Goal: Transaction & Acquisition: Book appointment/travel/reservation

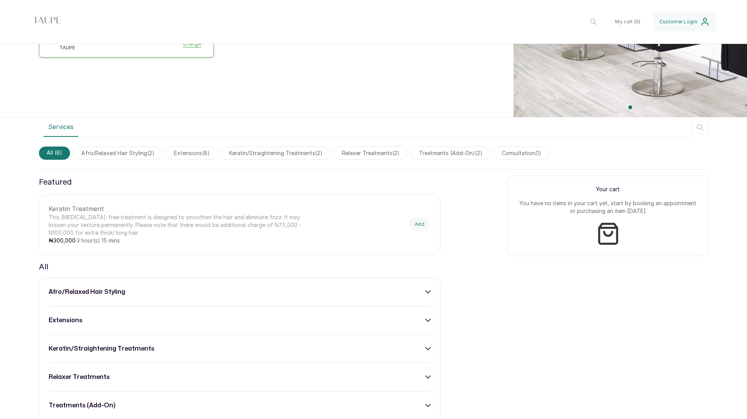
scroll to position [184, 0]
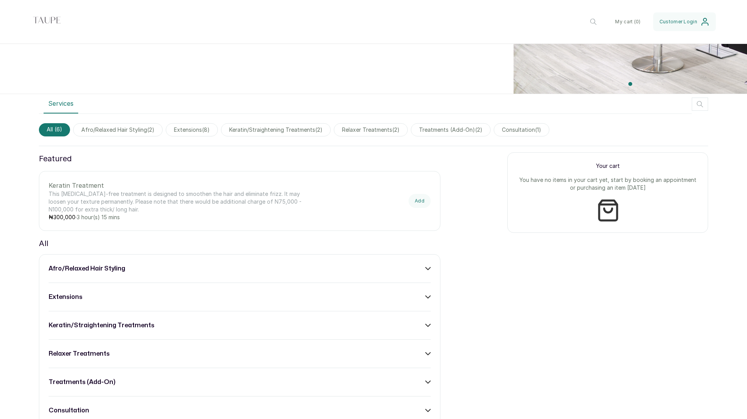
click at [700, 102] on icon "button" at bounding box center [699, 104] width 9 height 9
click at [650, 105] on input "text" at bounding box center [657, 104] width 101 height 19
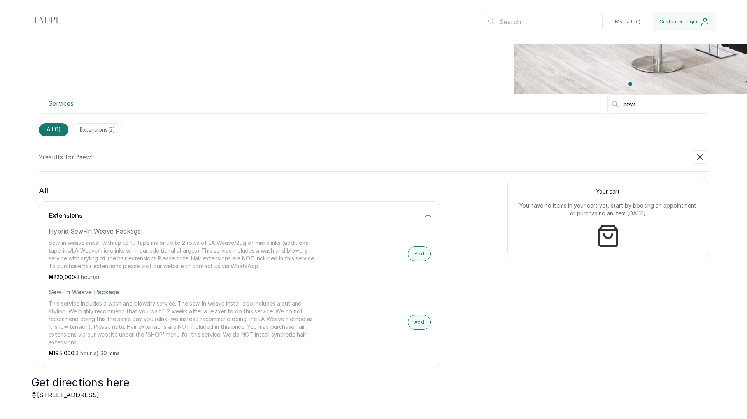
type input "sew"
click at [418, 251] on button "Add" at bounding box center [419, 254] width 23 height 15
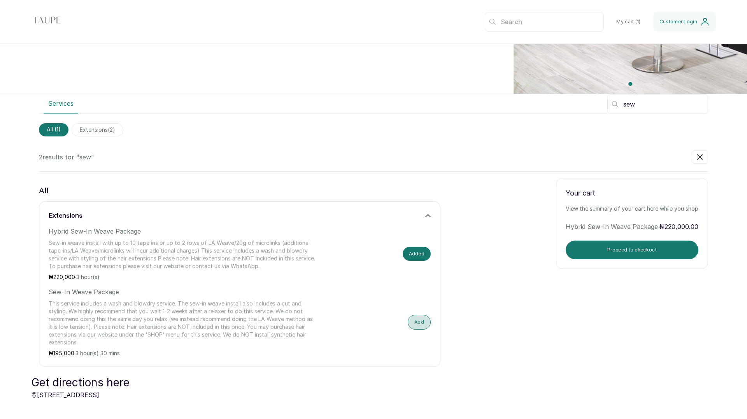
click at [419, 326] on button "Add" at bounding box center [419, 322] width 23 height 15
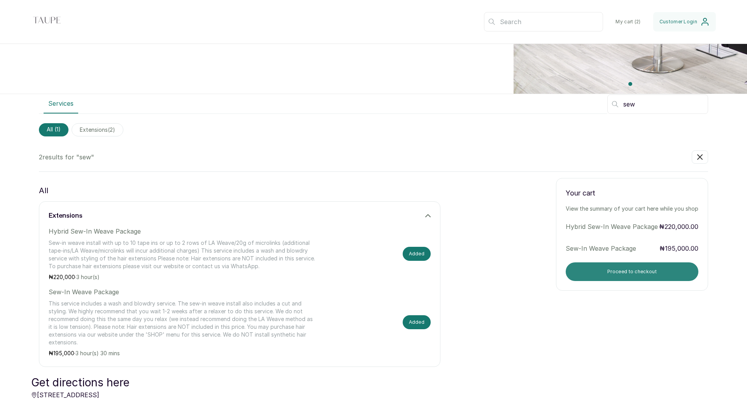
click at [636, 273] on button "Proceed to checkout" at bounding box center [631, 272] width 133 height 19
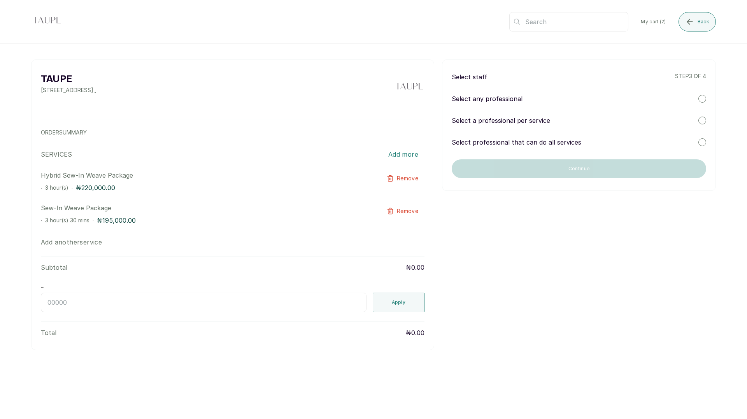
scroll to position [0, 0]
click at [517, 121] on p "Select a professional per service" at bounding box center [501, 120] width 98 height 9
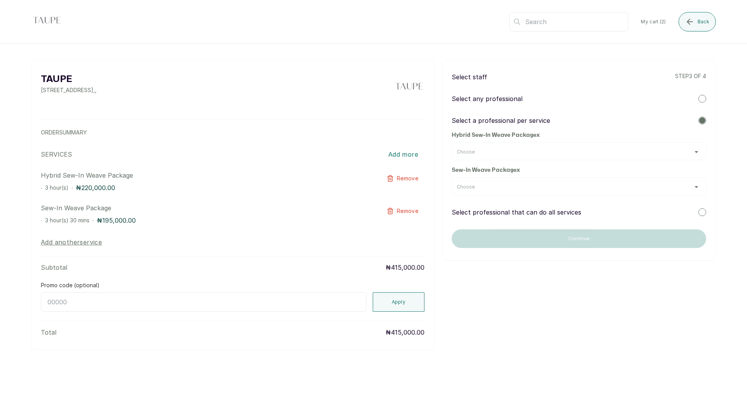
click at [513, 150] on div "Choose" at bounding box center [579, 152] width 244 height 6
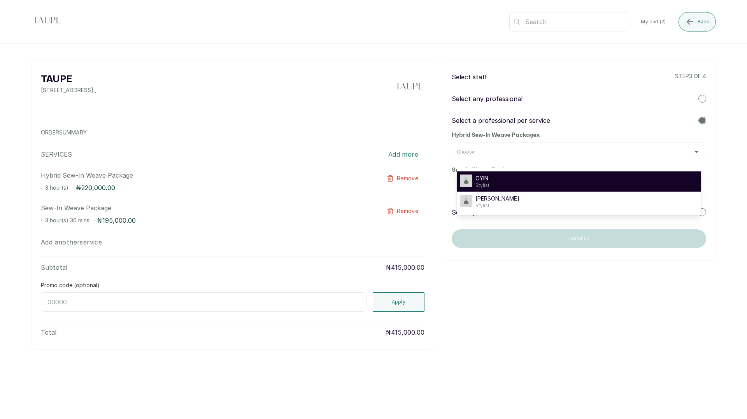
click at [500, 177] on div "OYIN Stylist" at bounding box center [579, 182] width 238 height 14
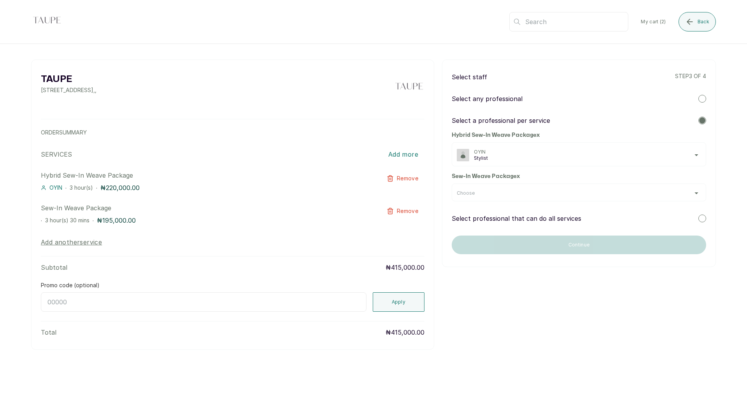
click at [513, 193] on div "Choose" at bounding box center [579, 193] width 244 height 6
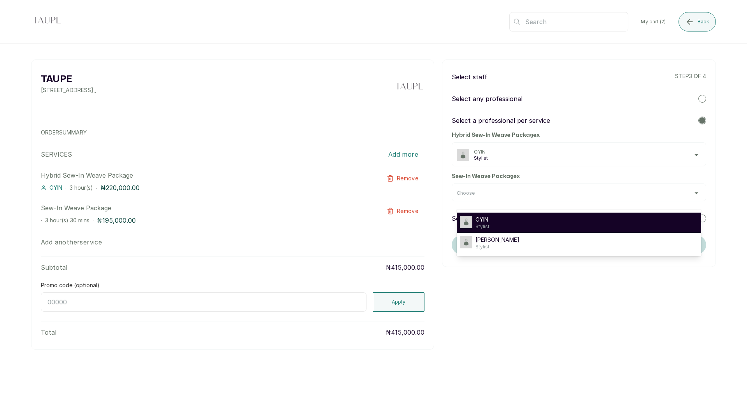
click at [507, 221] on div "OYIN Stylist" at bounding box center [579, 223] width 238 height 14
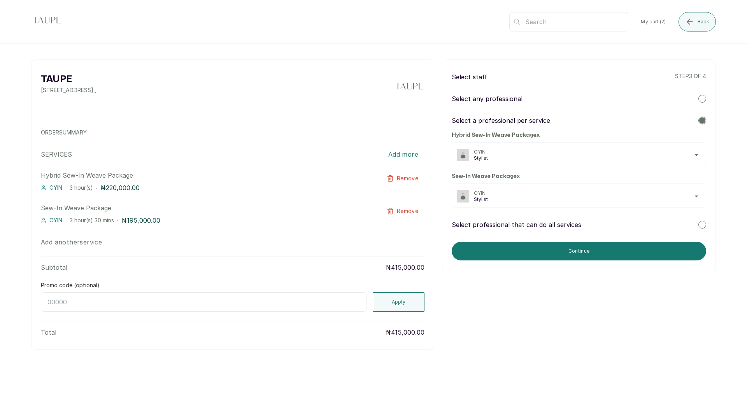
click at [570, 226] on p "Select professional that can do all services" at bounding box center [517, 224] width 130 height 9
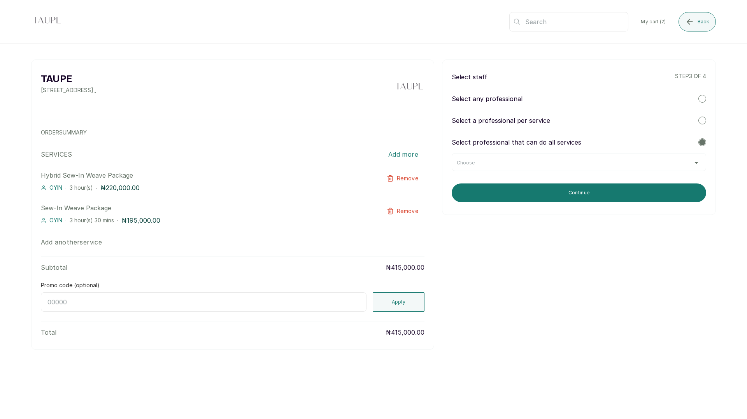
click at [548, 162] on div "Choose" at bounding box center [579, 163] width 244 height 6
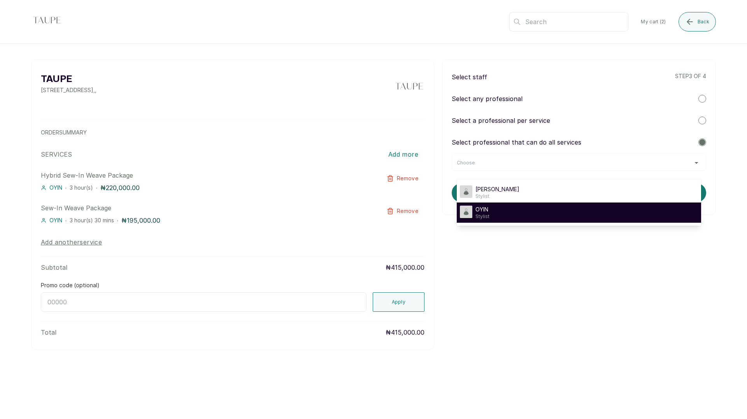
click at [520, 209] on div "OYIN Stylist" at bounding box center [579, 213] width 238 height 14
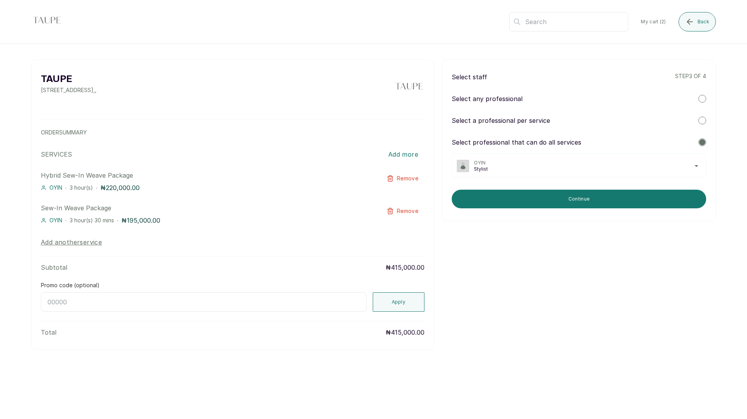
click at [508, 118] on p "Select a professional per service" at bounding box center [501, 120] width 98 height 9
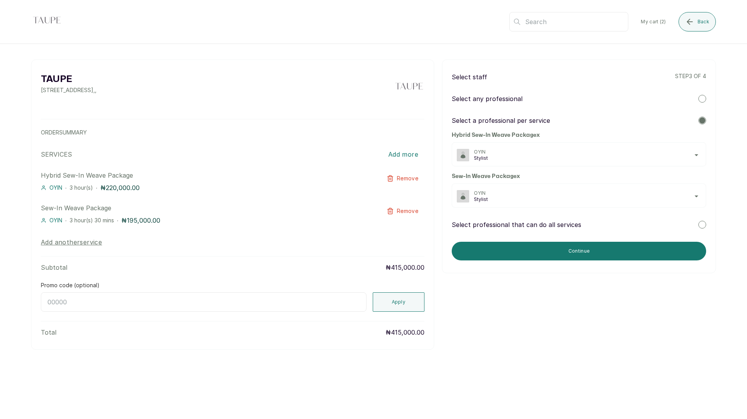
click at [495, 155] on span "Stylist" at bounding box center [587, 158] width 227 height 6
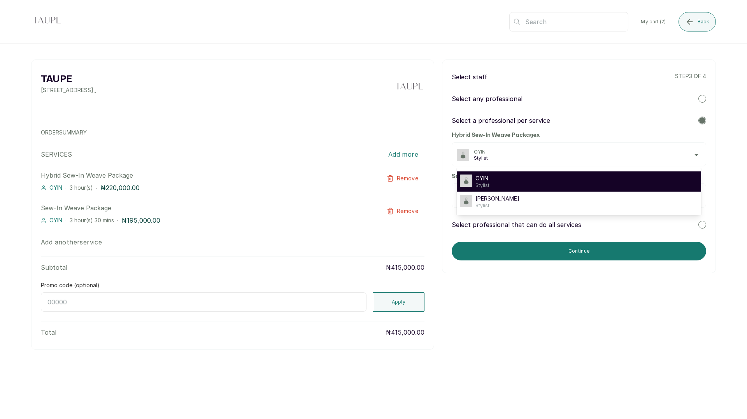
click at [490, 176] on div "OYIN Stylist" at bounding box center [579, 182] width 238 height 14
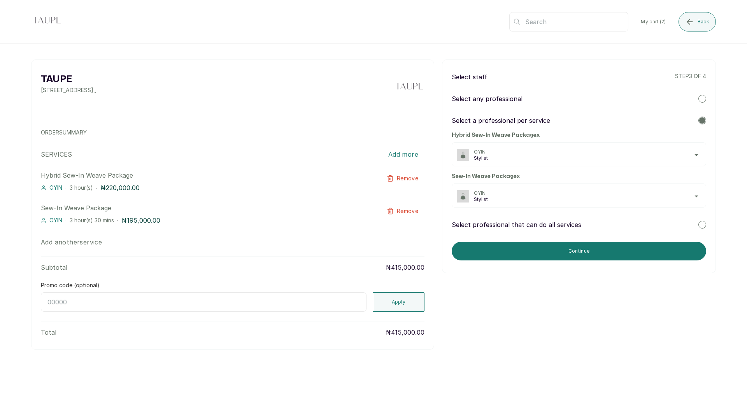
click at [510, 196] on span "OYIN" at bounding box center [587, 193] width 227 height 6
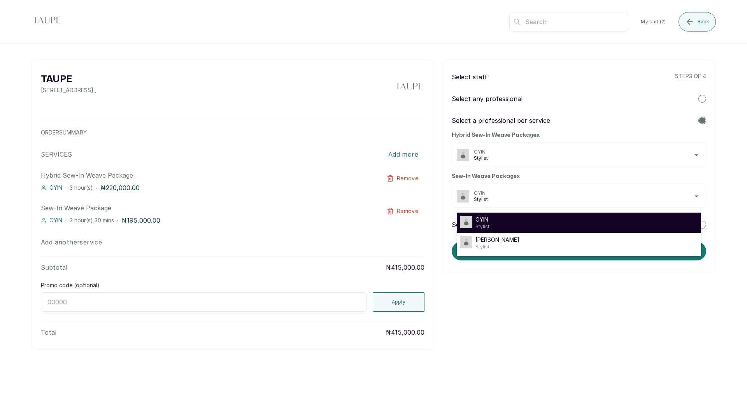
click at [501, 220] on div "OYIN Stylist" at bounding box center [579, 223] width 238 height 14
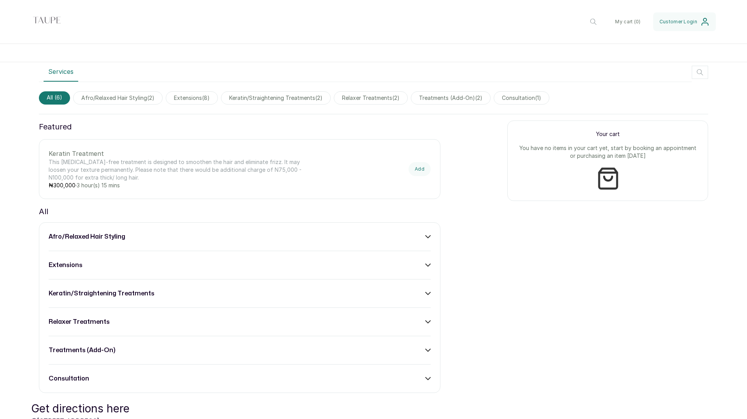
scroll to position [210, 0]
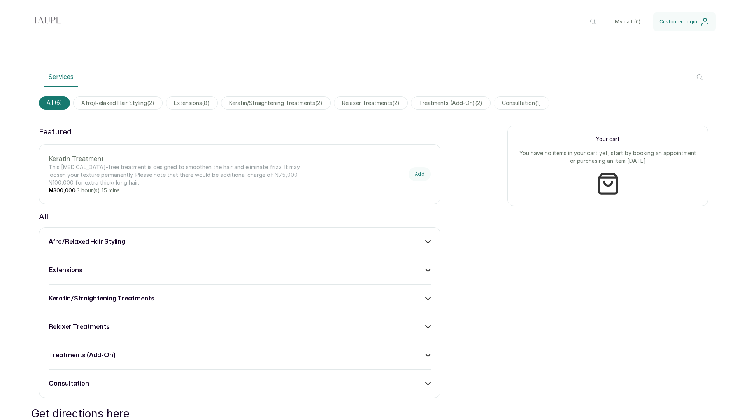
click at [697, 79] on icon "button" at bounding box center [699, 77] width 9 height 9
click at [667, 77] on input "text" at bounding box center [657, 77] width 101 height 19
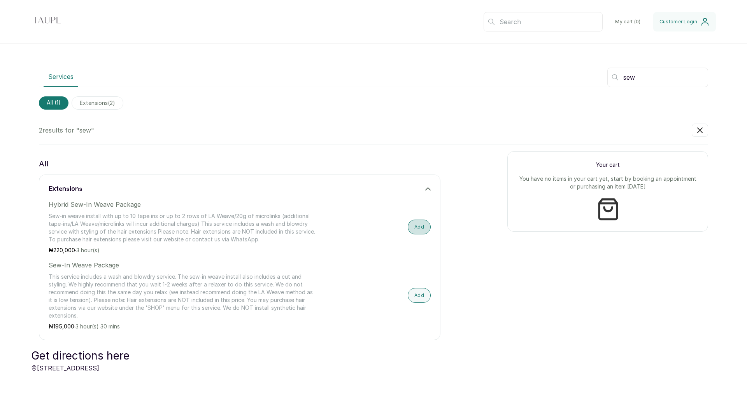
type input "sew"
click at [425, 230] on button "Add" at bounding box center [419, 227] width 23 height 15
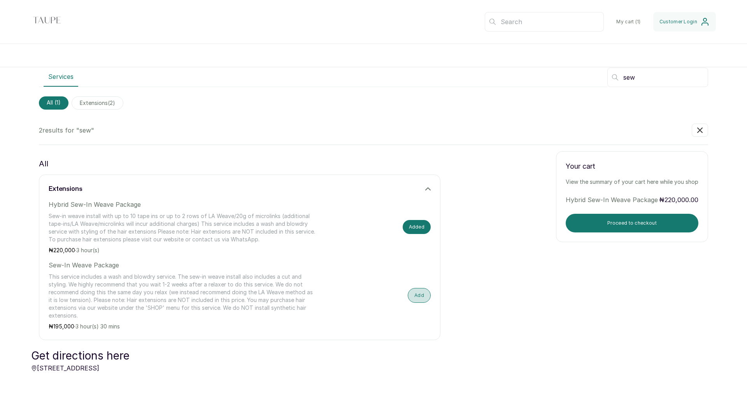
click at [419, 298] on button "Add" at bounding box center [419, 295] width 23 height 15
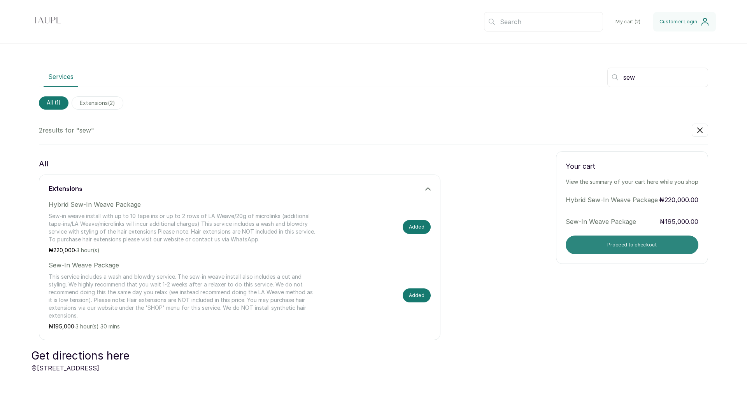
click at [600, 249] on button "Proceed to checkout" at bounding box center [631, 245] width 133 height 19
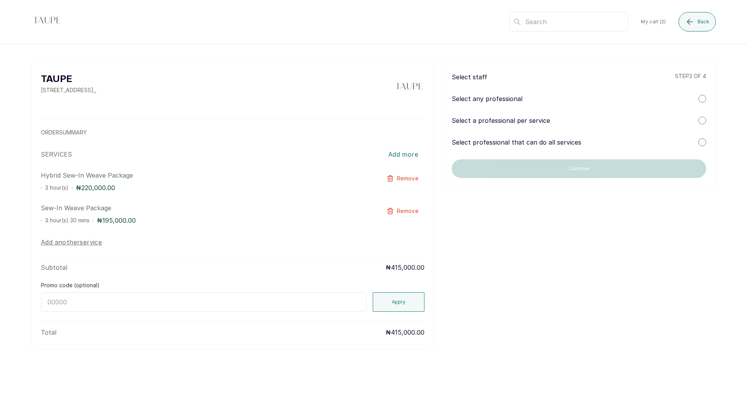
click at [528, 122] on p "Select a professional per service" at bounding box center [501, 120] width 98 height 9
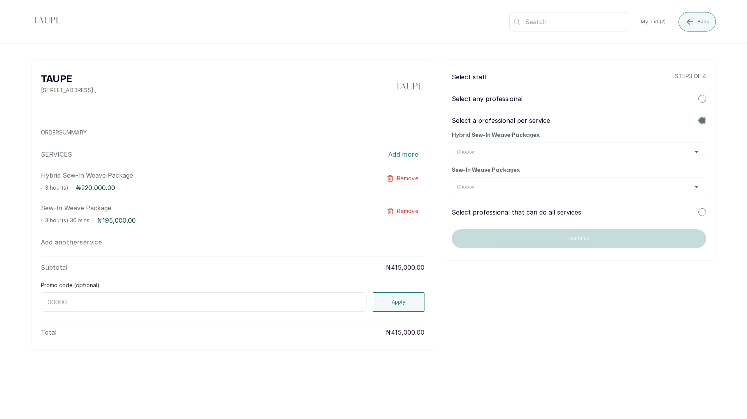
click at [495, 154] on div "Choose" at bounding box center [579, 152] width 244 height 6
click at [510, 151] on div "Choose" at bounding box center [579, 152] width 244 height 6
click at [698, 151] on div "Choose" at bounding box center [579, 152] width 244 height 6
click at [721, 150] on div "TAUPE 1st floor, [STREET_ADDRESS] , , ORDER SUMMARY SERVICES Add more Hybrid Se…" at bounding box center [373, 216] width 747 height 345
click at [688, 152] on div "Choose" at bounding box center [579, 152] width 244 height 6
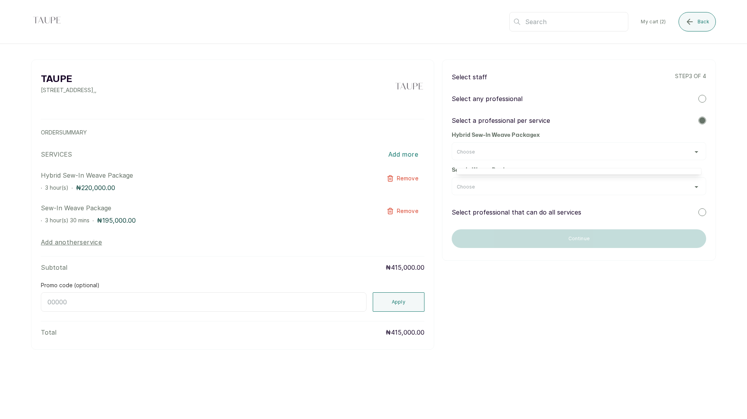
click at [712, 169] on div "Select staff step 3 of 4 Select any professional Select a professional per serv…" at bounding box center [579, 160] width 274 height 201
click at [676, 186] on div "Choose" at bounding box center [579, 187] width 244 height 6
click at [720, 184] on div "TAUPE 1st floor, [STREET_ADDRESS] , , ORDER SUMMARY SERVICES Add more Hybrid Se…" at bounding box center [373, 216] width 747 height 345
click at [688, 152] on div "Choose" at bounding box center [579, 152] width 244 height 6
click at [726, 161] on div "TAUPE 1st floor, [STREET_ADDRESS] , , ORDER SUMMARY SERVICES Add more Hybrid Se…" at bounding box center [373, 216] width 747 height 345
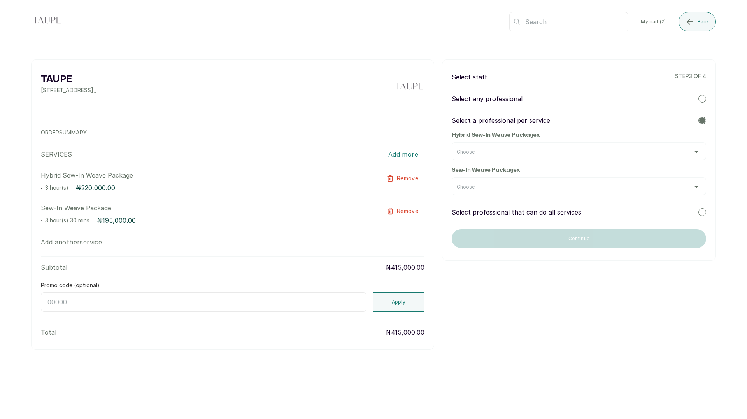
click at [678, 185] on div "Choose" at bounding box center [579, 187] width 244 height 6
click at [726, 179] on div "TAUPE 1st floor, [STREET_ADDRESS] , , ORDER SUMMARY SERVICES Add more Hybrid Se…" at bounding box center [373, 216] width 747 height 345
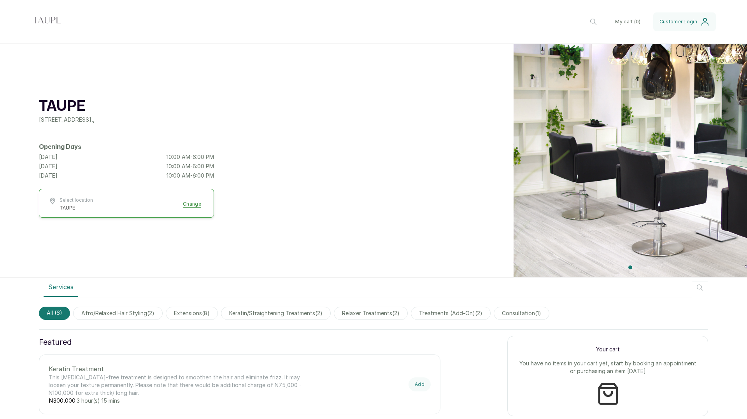
click at [193, 204] on button "Select location TAUPE Change" at bounding box center [127, 204] width 156 height 14
click at [269, 245] on div "TAUPE 1st floor, [STREET_ADDRESS] , , Opening Days [DATE] 10:00 AM - 6:00 PM [D…" at bounding box center [373, 161] width 747 height 234
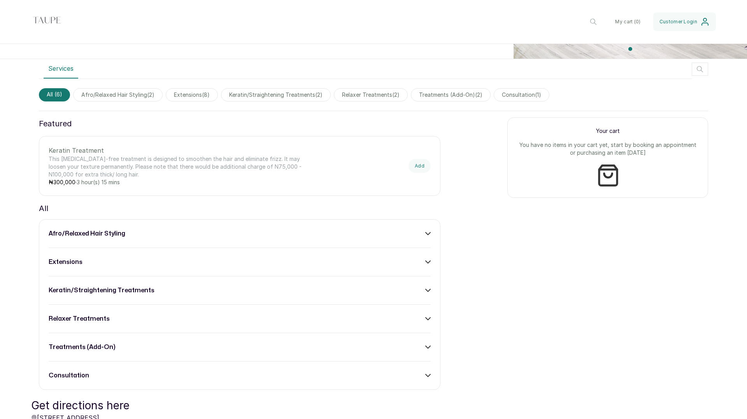
scroll to position [232, 0]
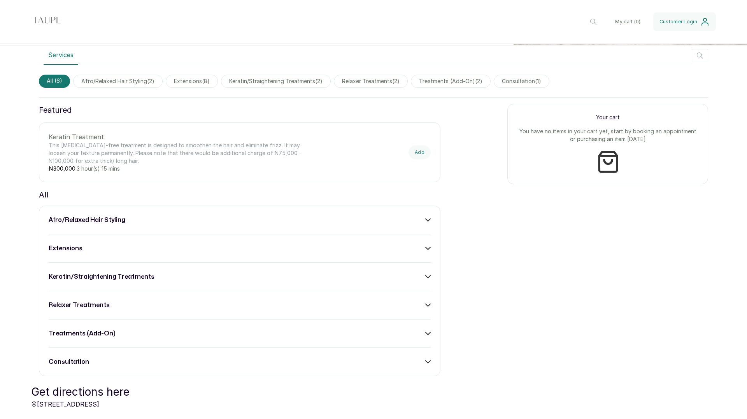
click at [699, 56] on icon "button" at bounding box center [699, 55] width 9 height 9
click at [663, 57] on input "text" at bounding box center [657, 55] width 101 height 19
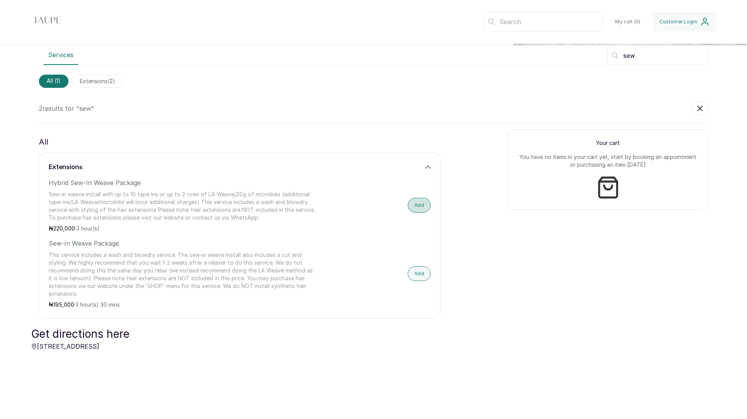
type input "sew"
click at [419, 202] on button "Add" at bounding box center [419, 205] width 23 height 15
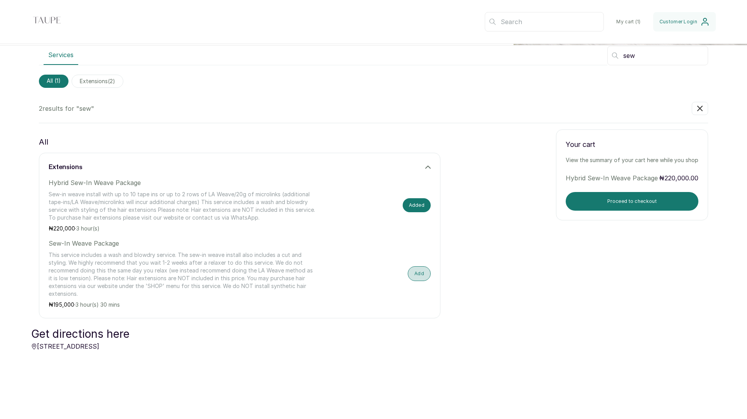
click at [421, 270] on button "Add" at bounding box center [419, 273] width 23 height 15
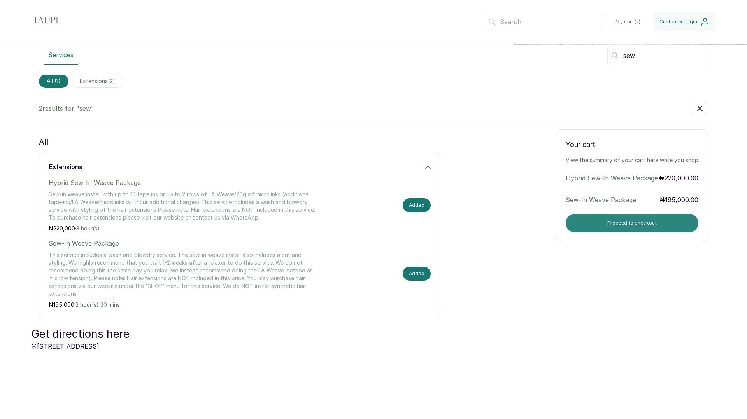
click at [627, 224] on button "Proceed to checkout" at bounding box center [631, 223] width 133 height 19
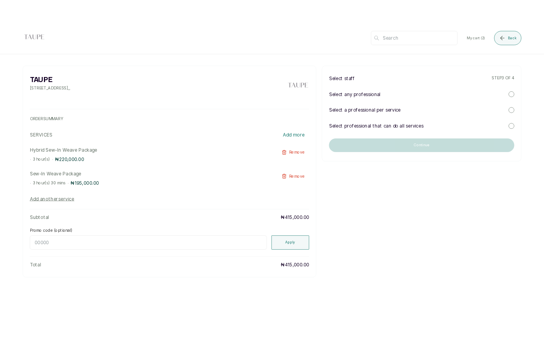
scroll to position [0, 0]
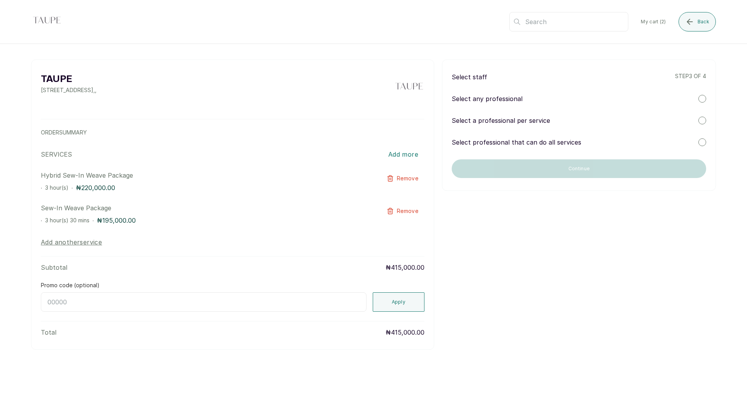
click at [567, 120] on div "Select a professional per service" at bounding box center [579, 120] width 254 height 9
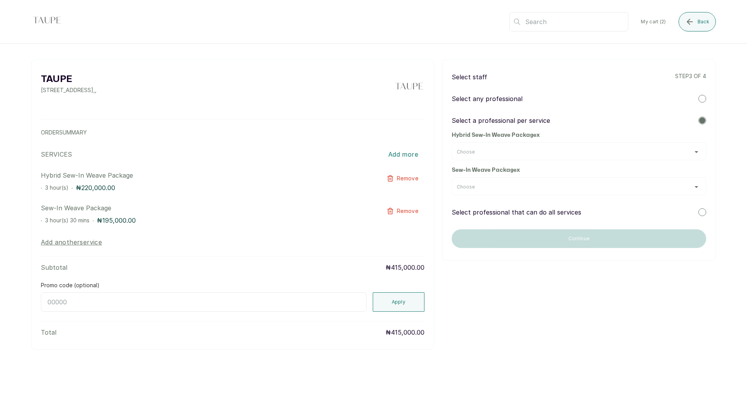
click at [538, 147] on div "Choose" at bounding box center [579, 151] width 254 height 18
click at [535, 153] on div "Choose" at bounding box center [579, 152] width 244 height 6
click at [506, 292] on div "TAUPE 1st floor, [STREET_ADDRESS] , , ORDER SUMMARY SERVICES Add more Hybrid Se…" at bounding box center [373, 205] width 684 height 291
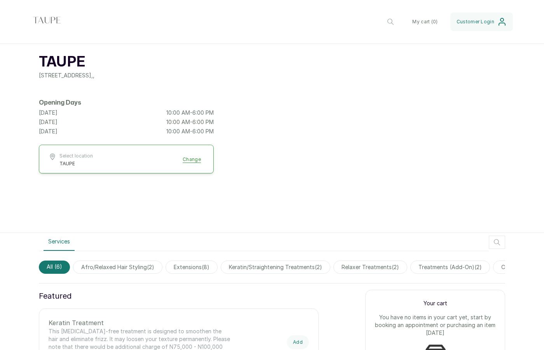
scroll to position [11, 0]
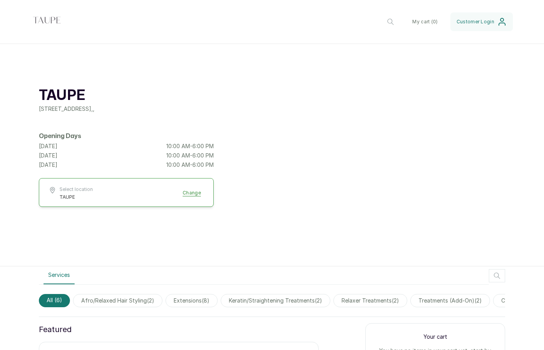
click at [275, 131] on div "TAUPE 1st floor, 24 Bujumbura Street, Wuse, Abuja, Nigeria , , Opening Days Fri…" at bounding box center [272, 149] width 544 height 233
